Goal: Obtain resource: Obtain resource

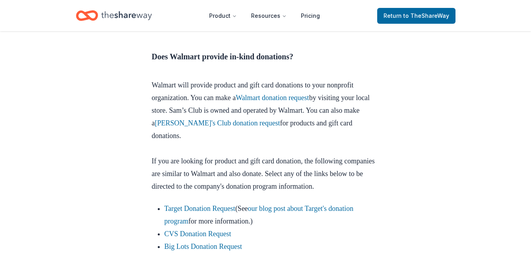
scroll to position [369, 0]
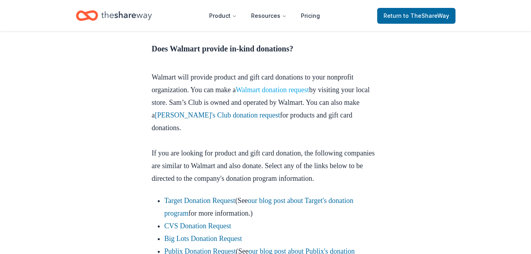
click at [278, 90] on link "Walmart donation request" at bounding box center [273, 90] width 74 height 8
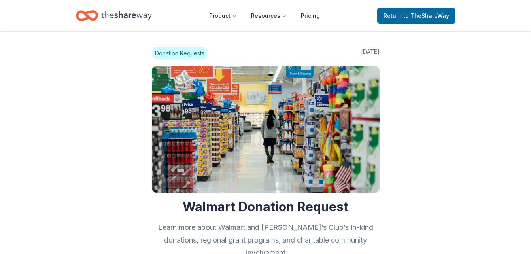
scroll to position [367, 0]
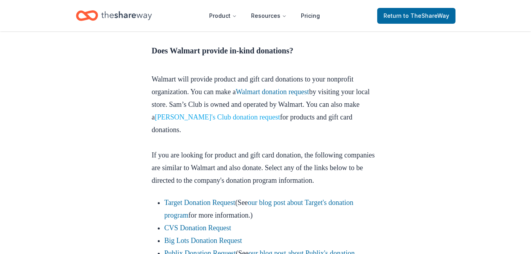
click at [217, 115] on link "Sam's Club donation request" at bounding box center [217, 117] width 125 height 8
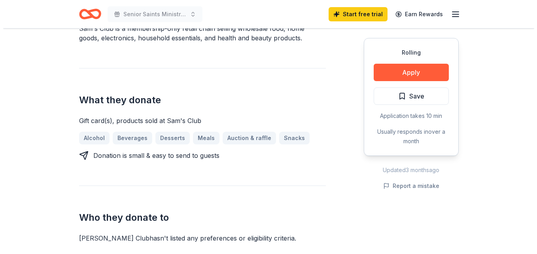
scroll to position [266, 0]
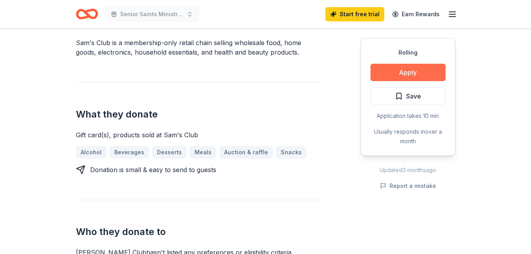
click at [425, 72] on button "Apply" at bounding box center [407, 72] width 75 height 17
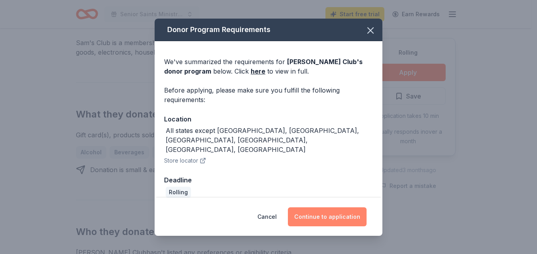
click at [327, 214] on button "Continue to application" at bounding box center [327, 216] width 79 height 19
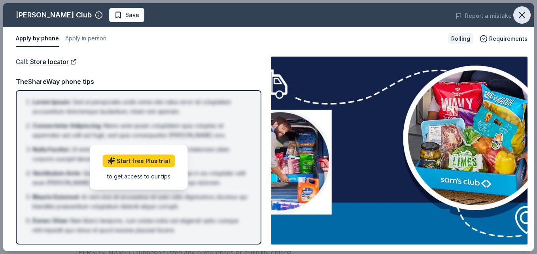
click at [519, 15] on icon "button" at bounding box center [521, 14] width 11 height 11
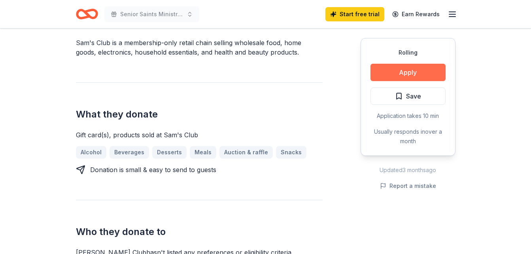
click at [423, 72] on button "Apply" at bounding box center [407, 72] width 75 height 17
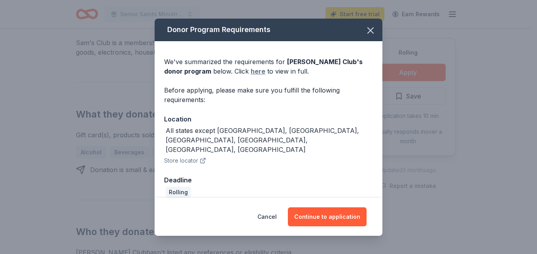
click at [251, 76] on link "here" at bounding box center [258, 70] width 15 height 9
